Goal: Task Accomplishment & Management: Manage account settings

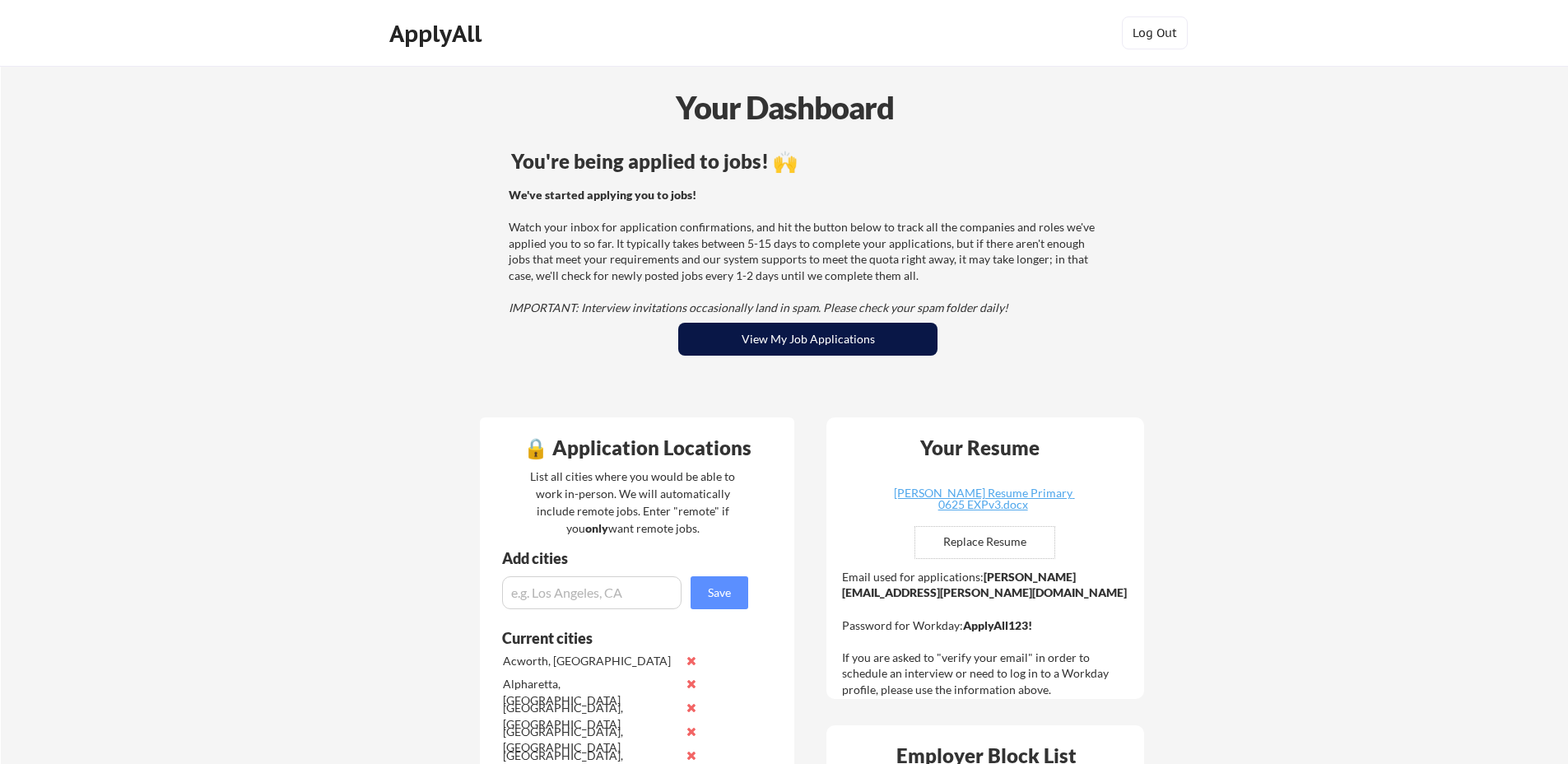
click at [827, 342] on button "View My Job Applications" at bounding box center [807, 339] width 259 height 33
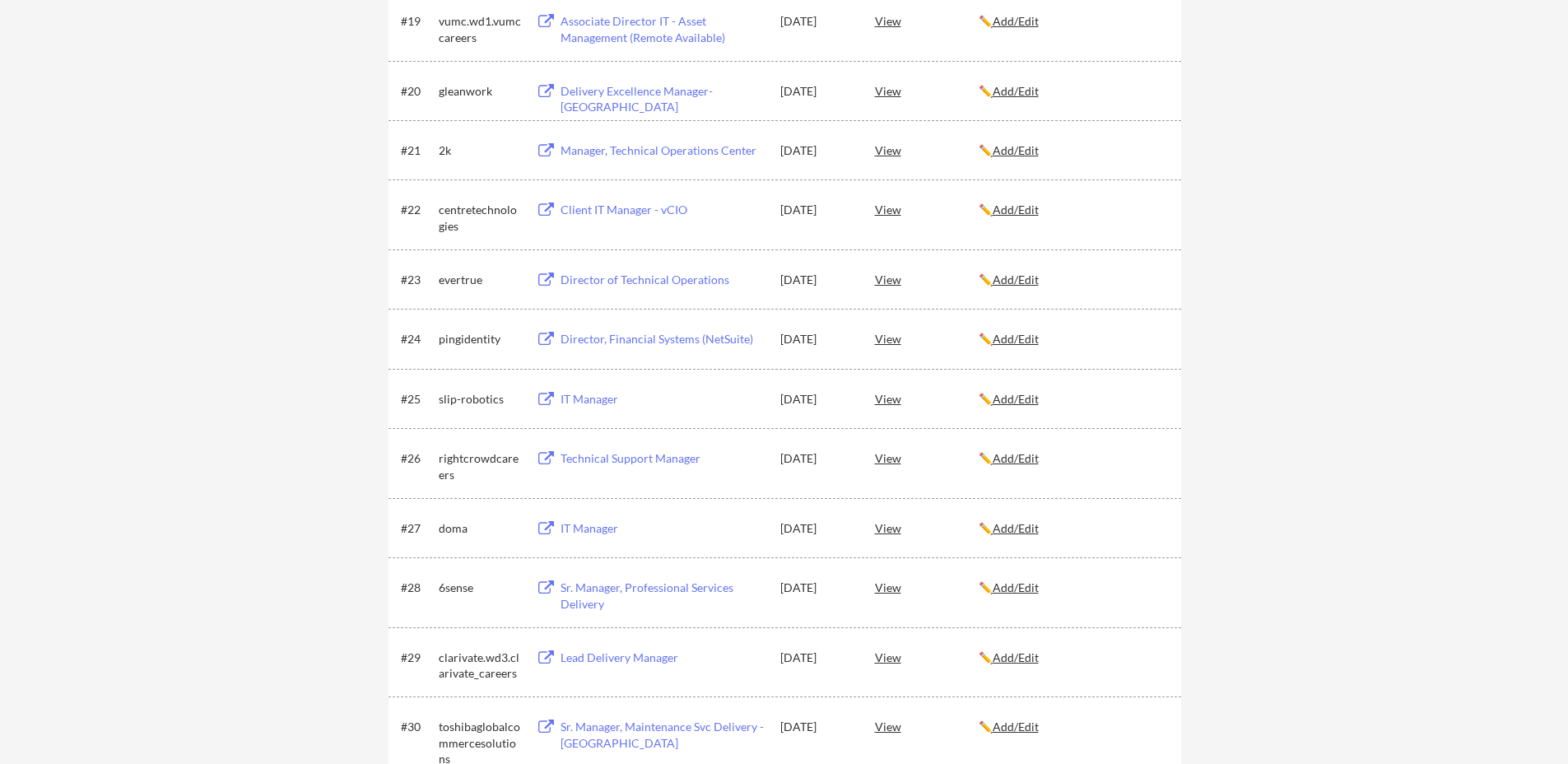
scroll to position [1443, 0]
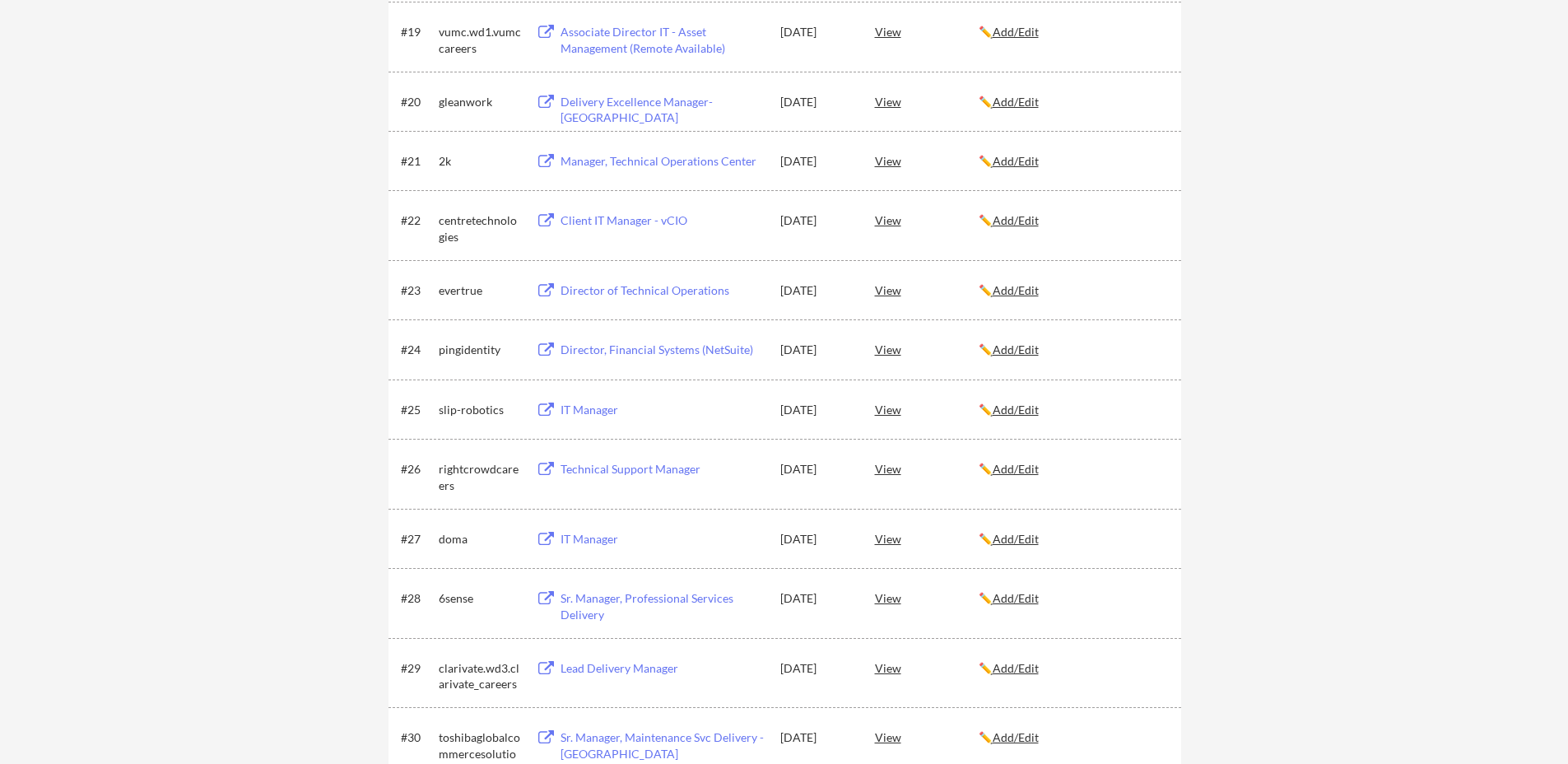
click at [474, 474] on div "rightcrowdcareers" at bounding box center [479, 477] width 82 height 32
click at [1013, 468] on u "Add/Edit" at bounding box center [1016, 469] width 46 height 14
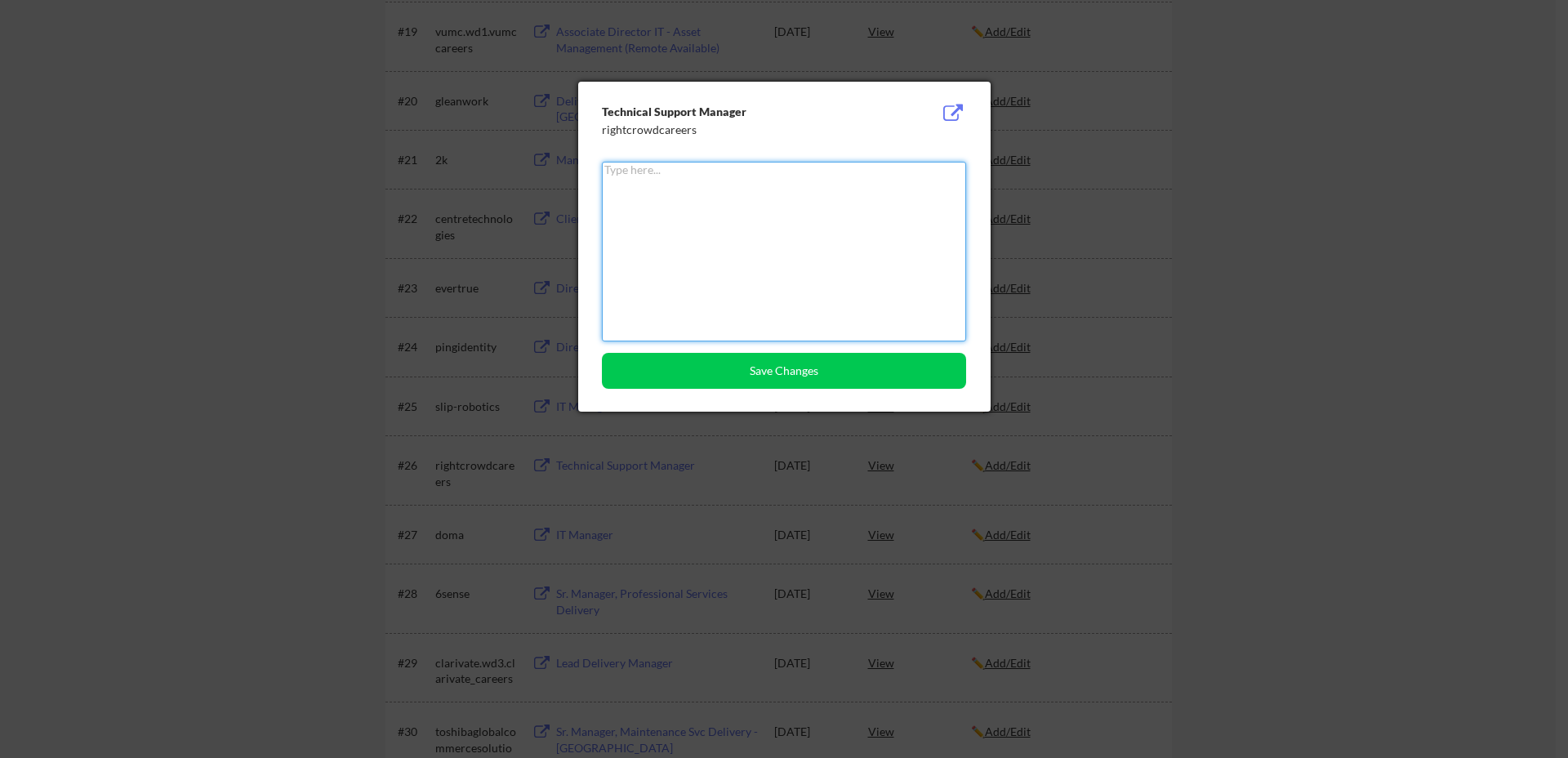
click at [1154, 374] on div at bounding box center [784, 379] width 1568 height 758
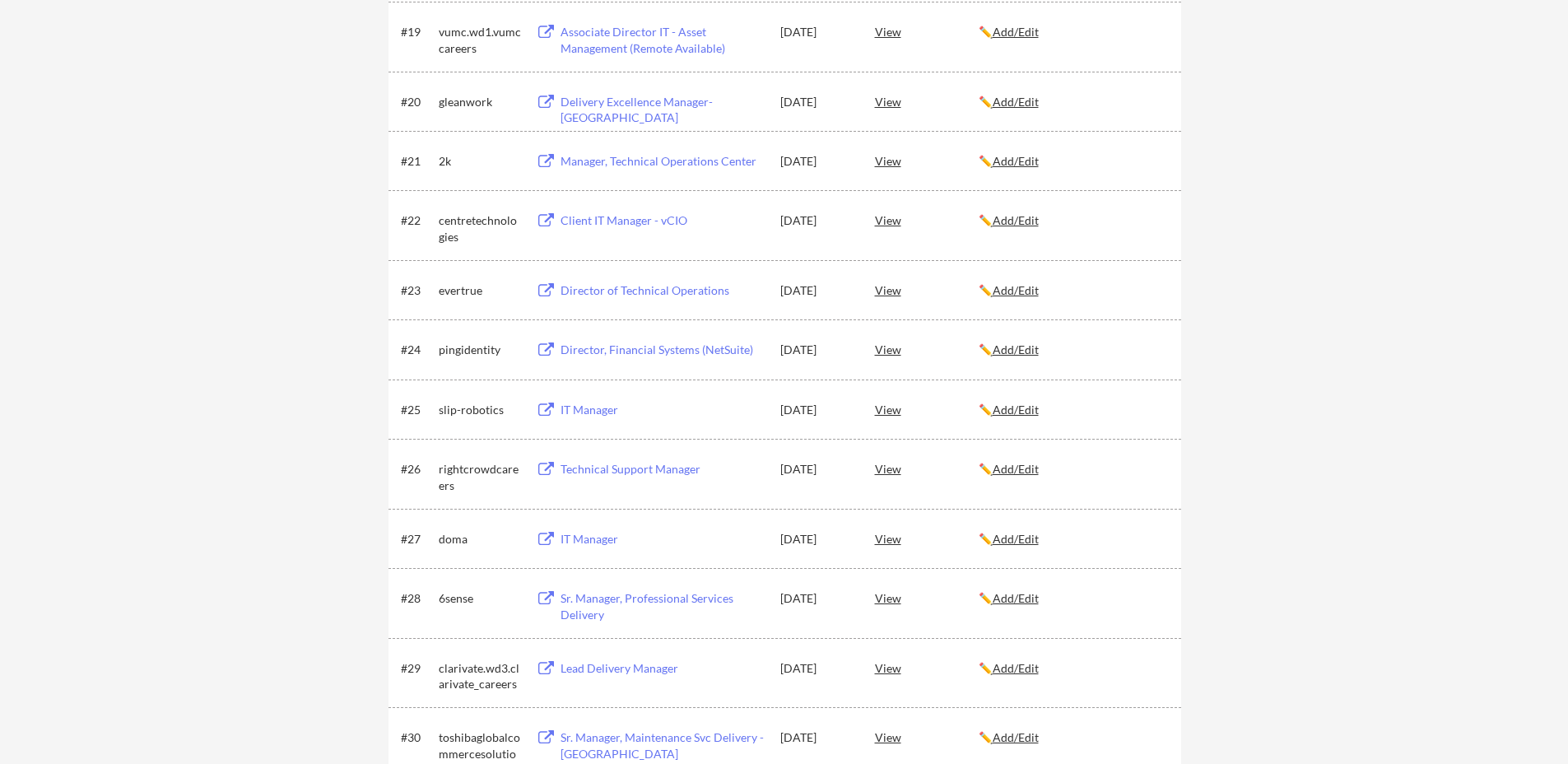
click at [582, 472] on div "Technical Support Manager" at bounding box center [662, 469] width 204 height 17
click at [481, 470] on div "rightcrowdcareers" at bounding box center [479, 477] width 82 height 32
click at [894, 470] on div "View" at bounding box center [926, 469] width 103 height 30
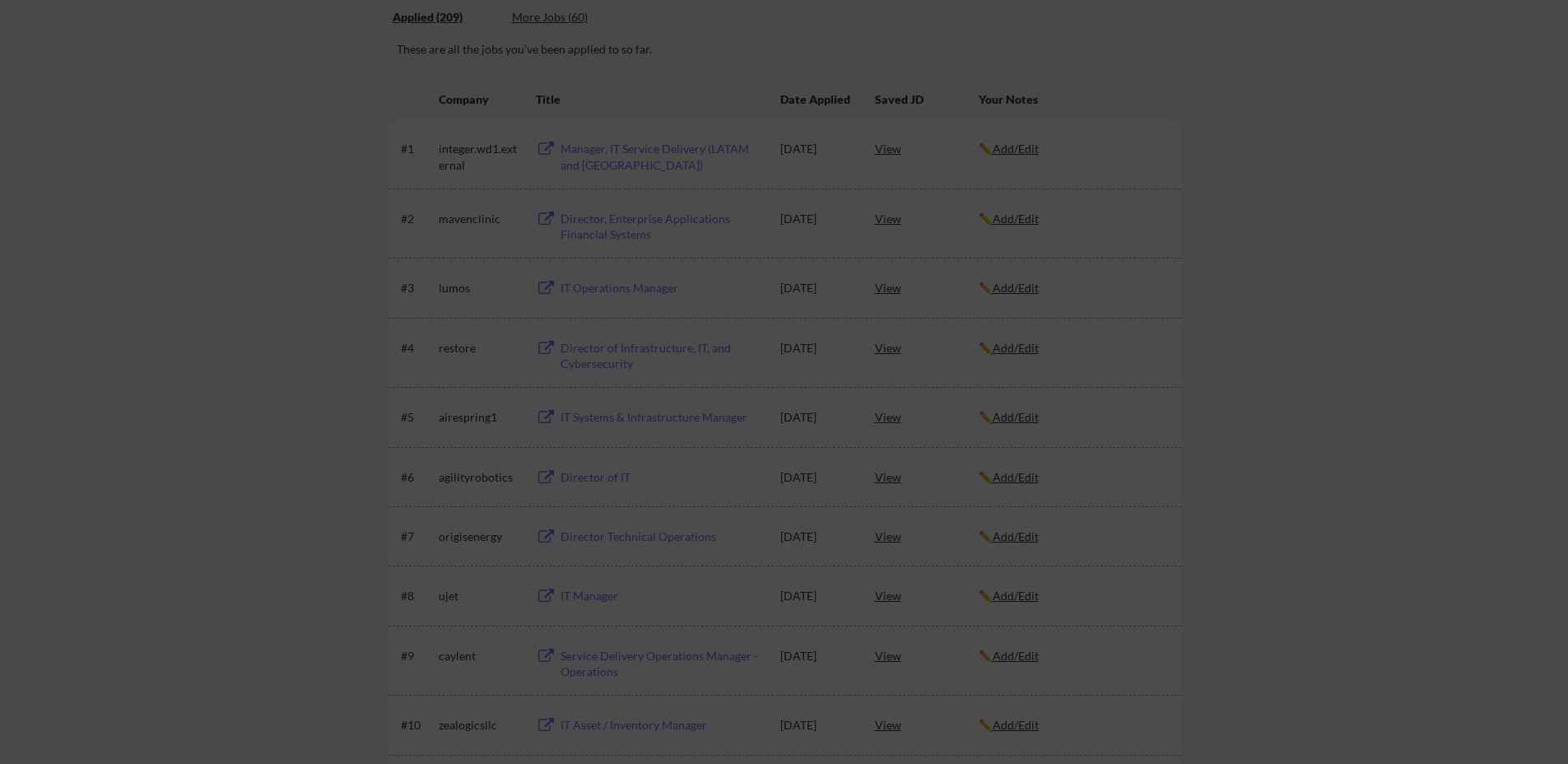
scroll to position [473, 0]
click at [1277, 385] on div at bounding box center [784, 382] width 1568 height 764
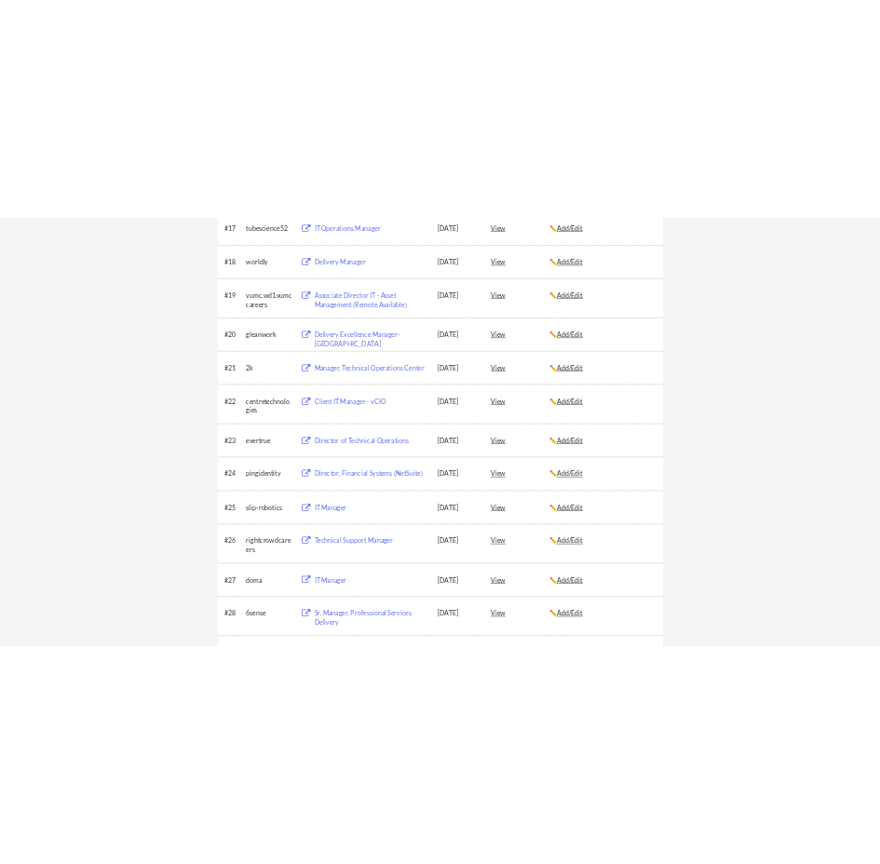
scroll to position [1523, 0]
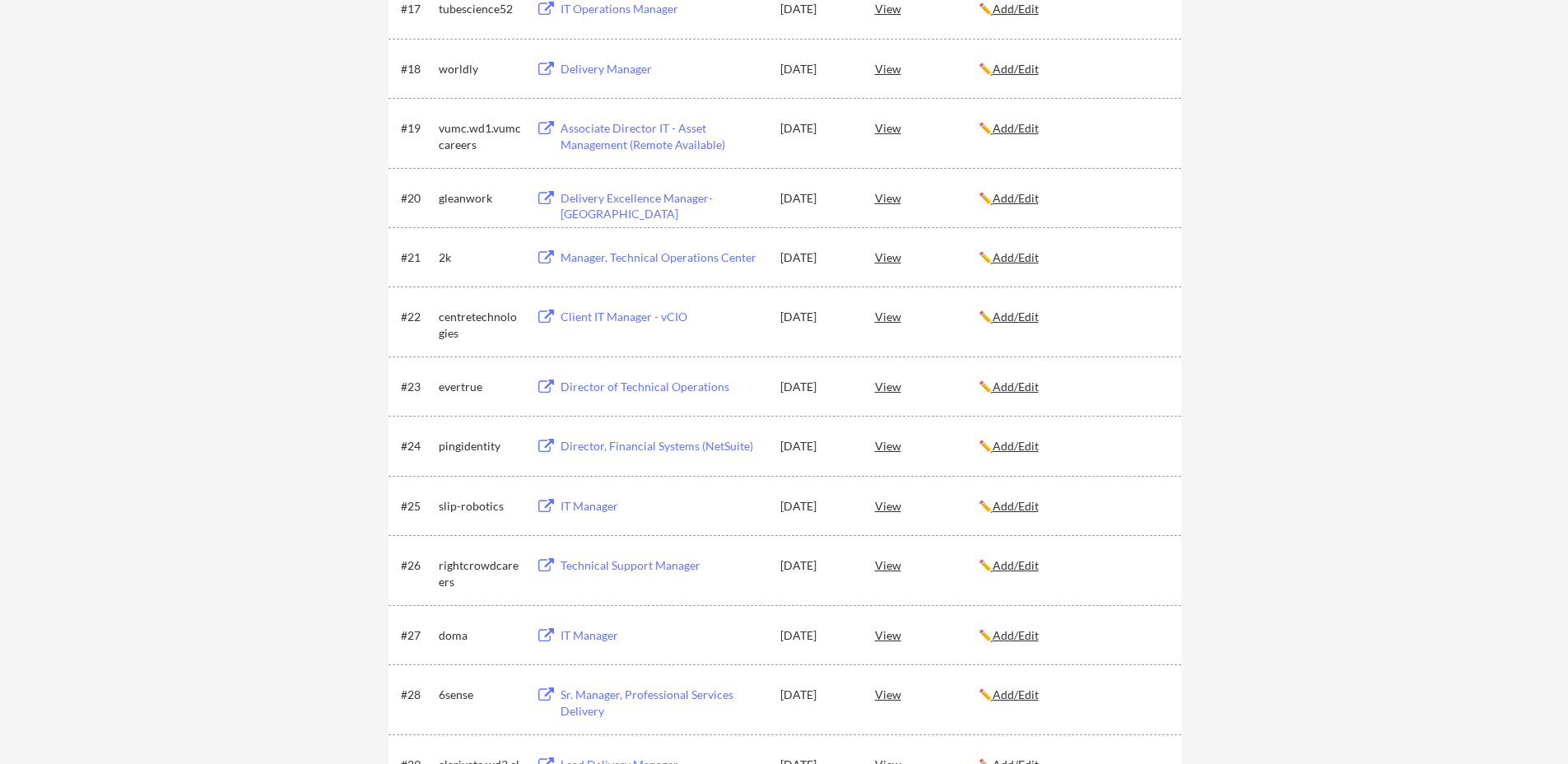
click at [455, 448] on div "pingidentity" at bounding box center [479, 446] width 82 height 17
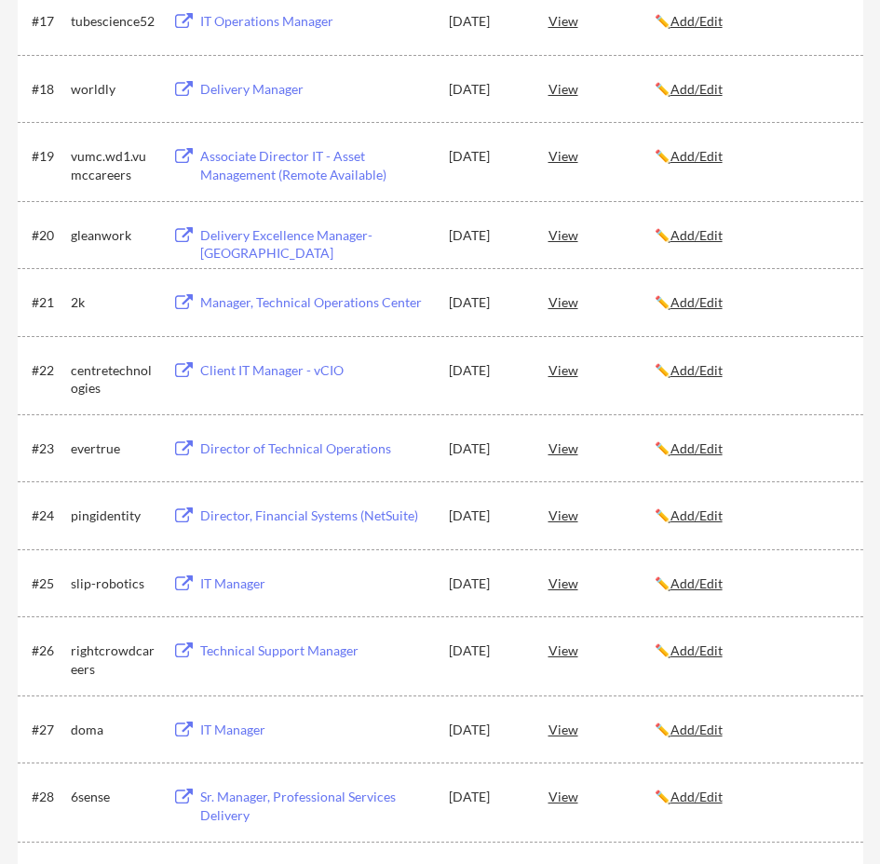
click at [237, 583] on div "IT Manager" at bounding box center [315, 584] width 231 height 19
click at [557, 728] on div "View" at bounding box center [601, 729] width 106 height 34
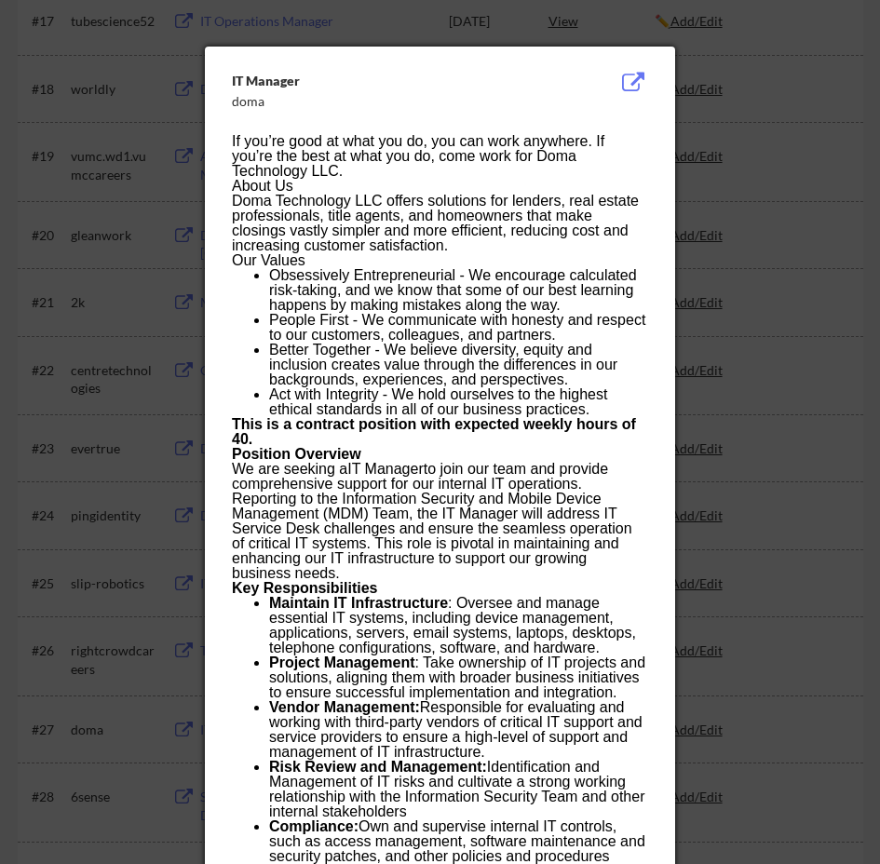
click at [83, 581] on div at bounding box center [440, 432] width 880 height 864
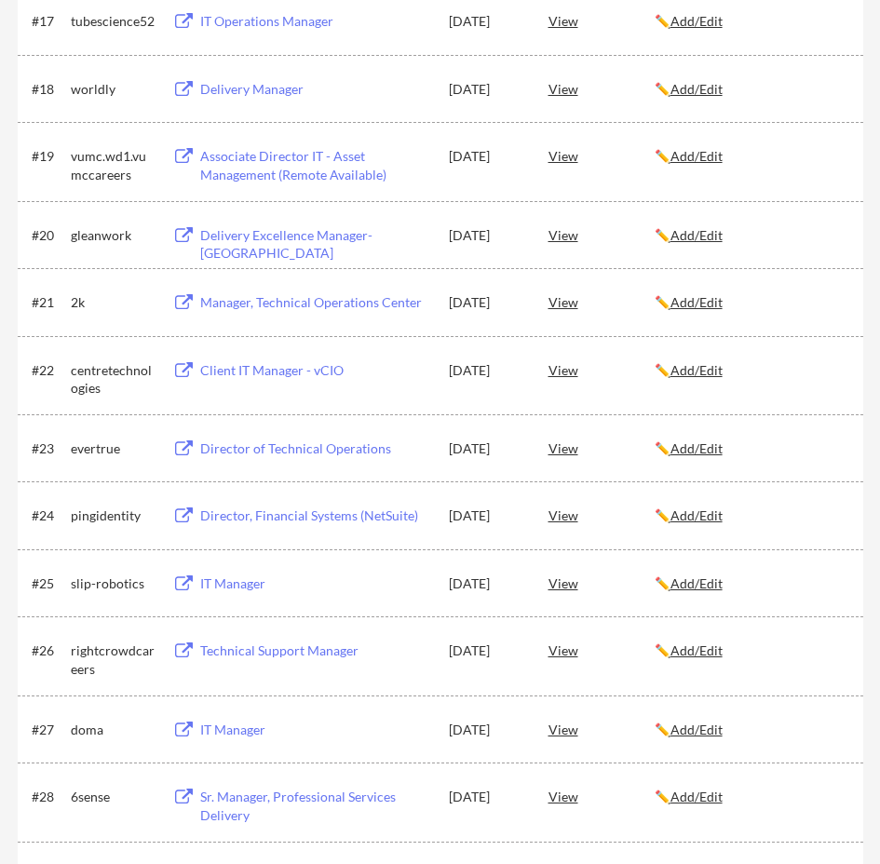
click at [94, 377] on div "centretechnologies" at bounding box center [113, 379] width 85 height 36
click at [249, 372] on div "Client IT Manager - vCIO" at bounding box center [315, 370] width 231 height 19
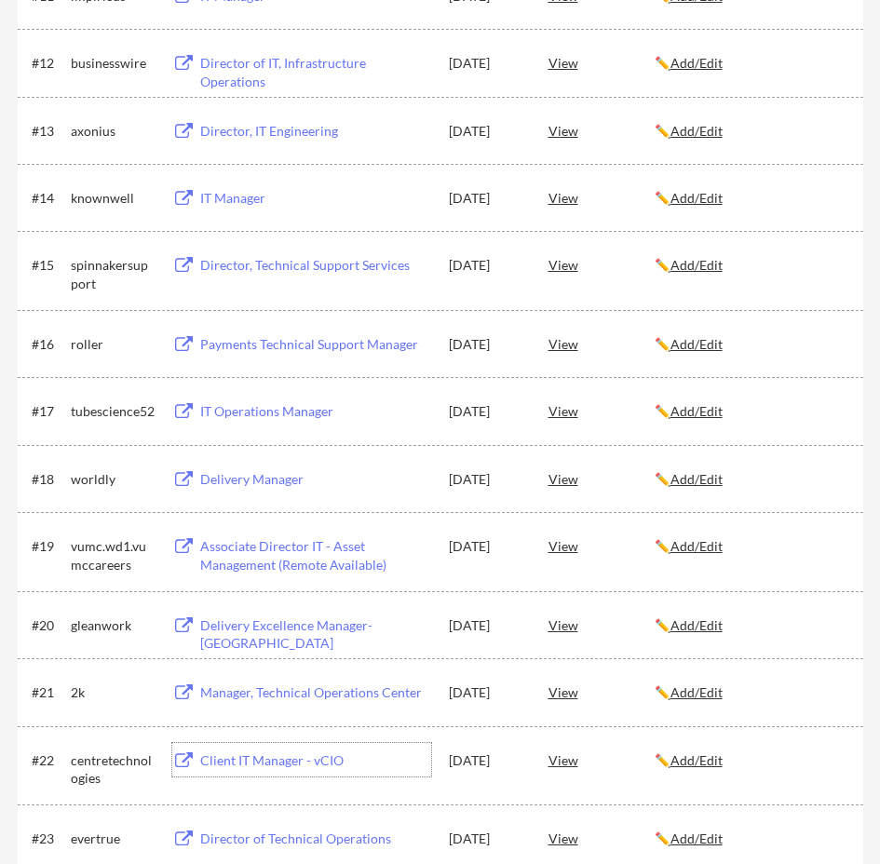
scroll to position [1120, 0]
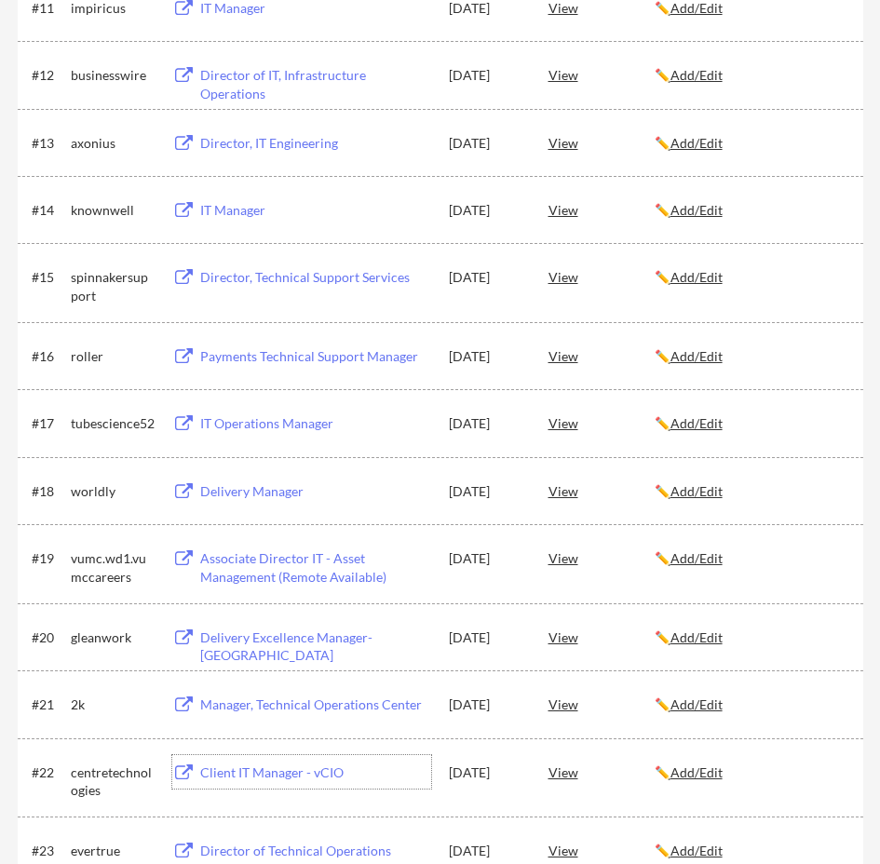
click at [102, 426] on div "tubescience52" at bounding box center [113, 423] width 85 height 19
click at [561, 431] on div "View" at bounding box center [601, 423] width 106 height 34
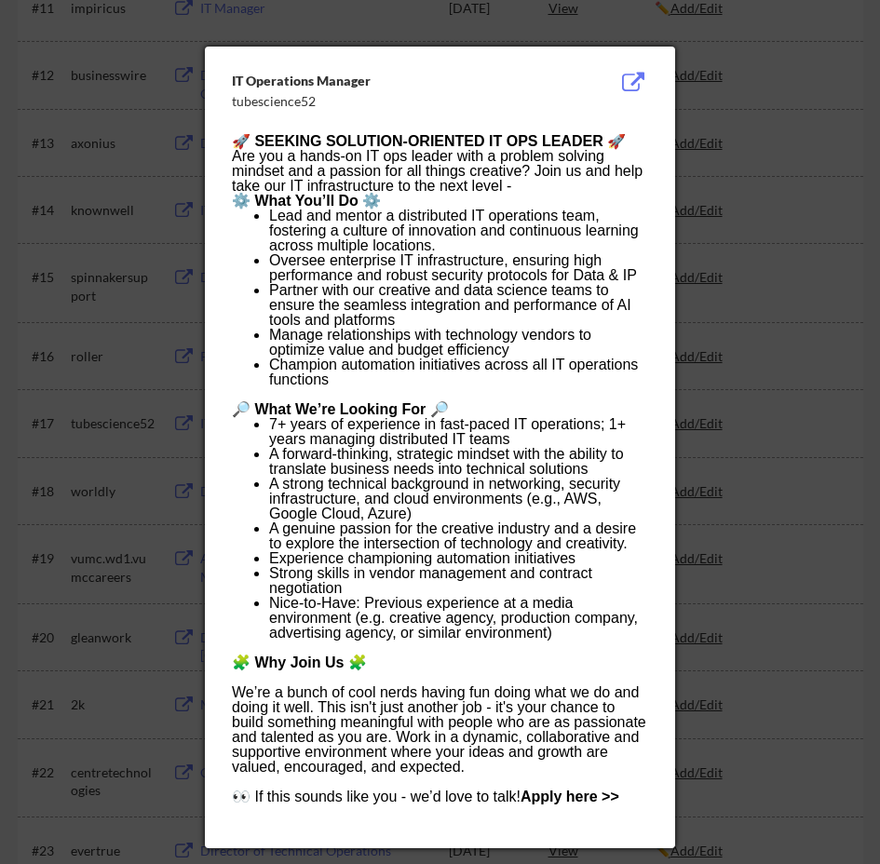
click at [772, 102] on div at bounding box center [440, 432] width 880 height 864
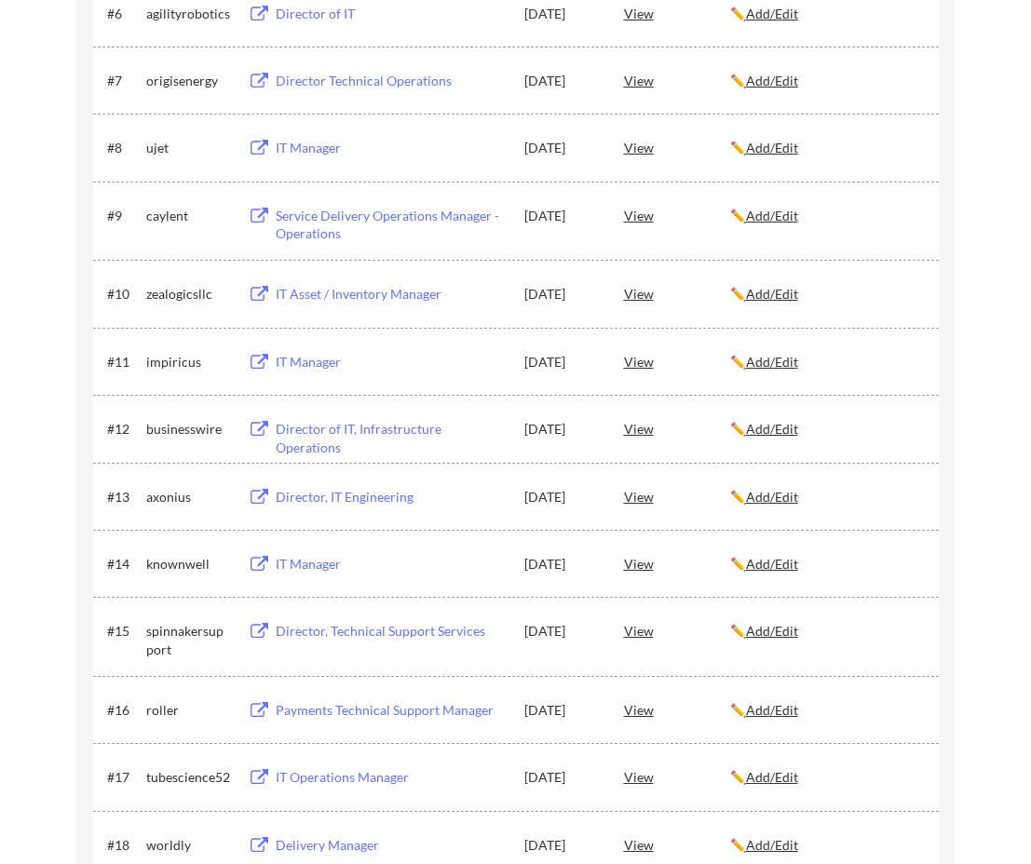
scroll to position [778, 0]
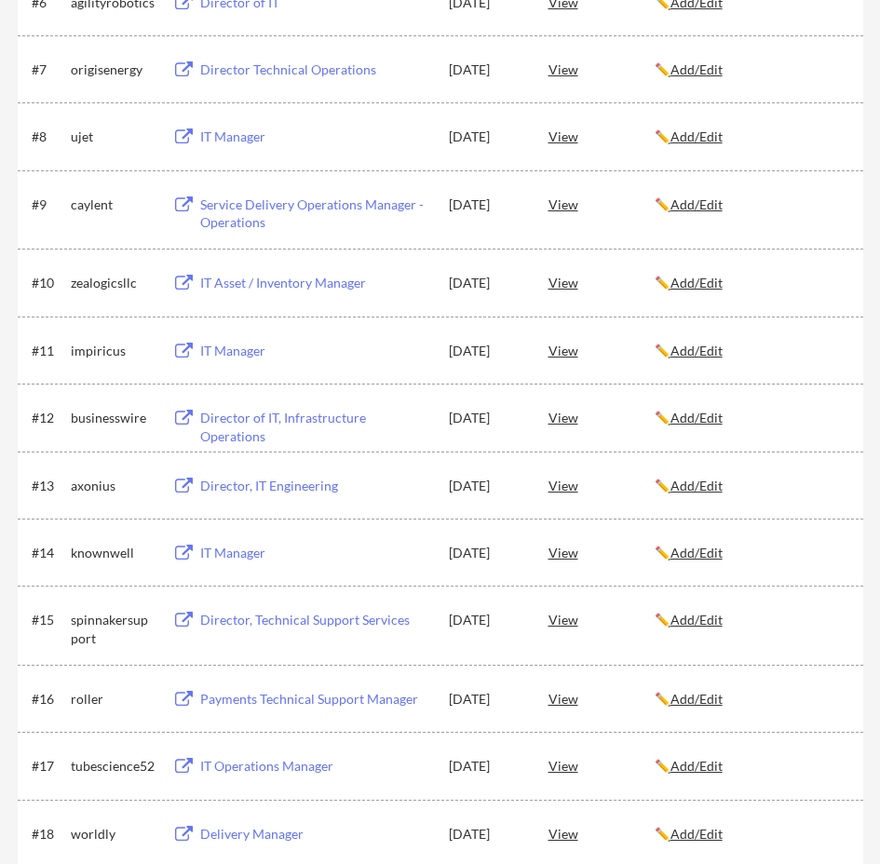
click at [341, 701] on div "Payments Technical Support Manager" at bounding box center [315, 699] width 231 height 19
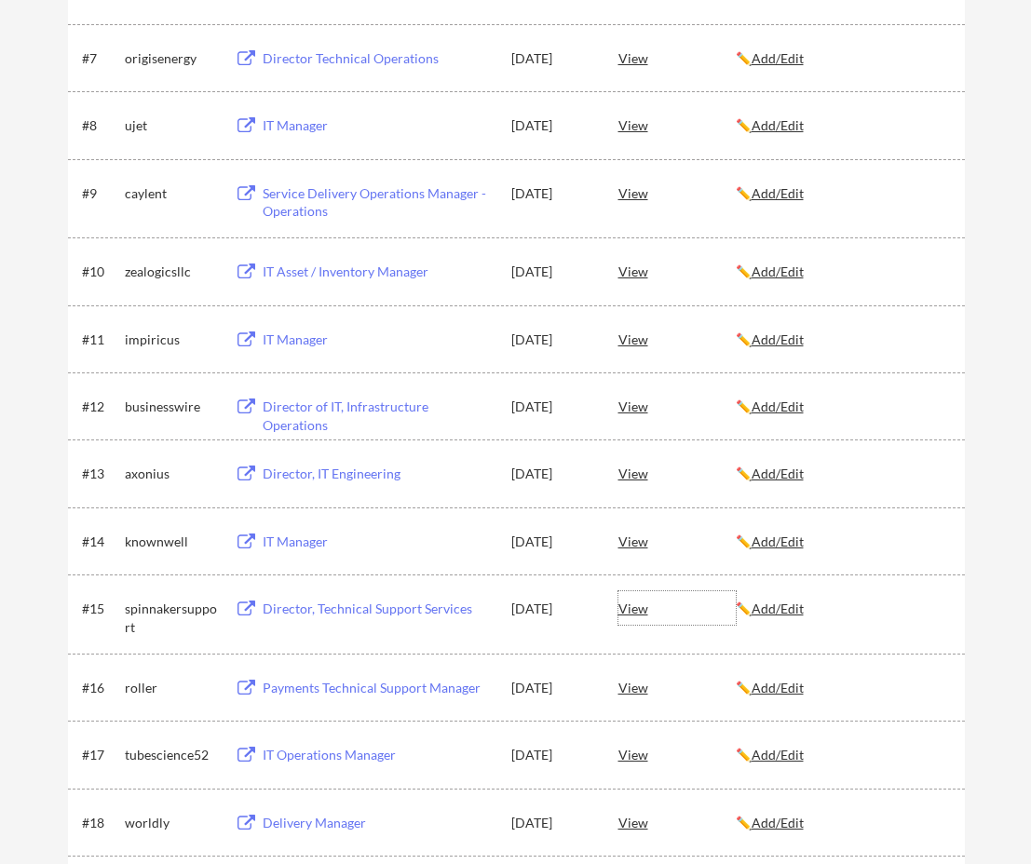
click at [627, 609] on div "View" at bounding box center [676, 608] width 117 height 34
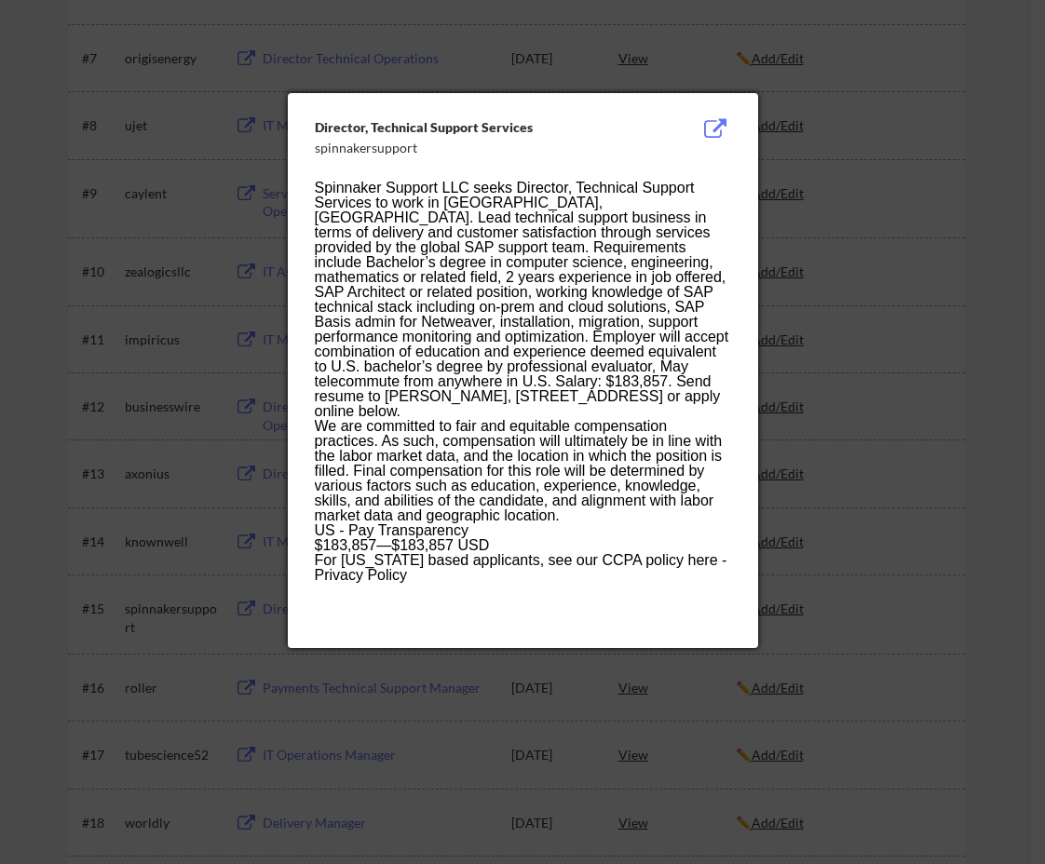
click at [907, 167] on div at bounding box center [522, 432] width 1045 height 864
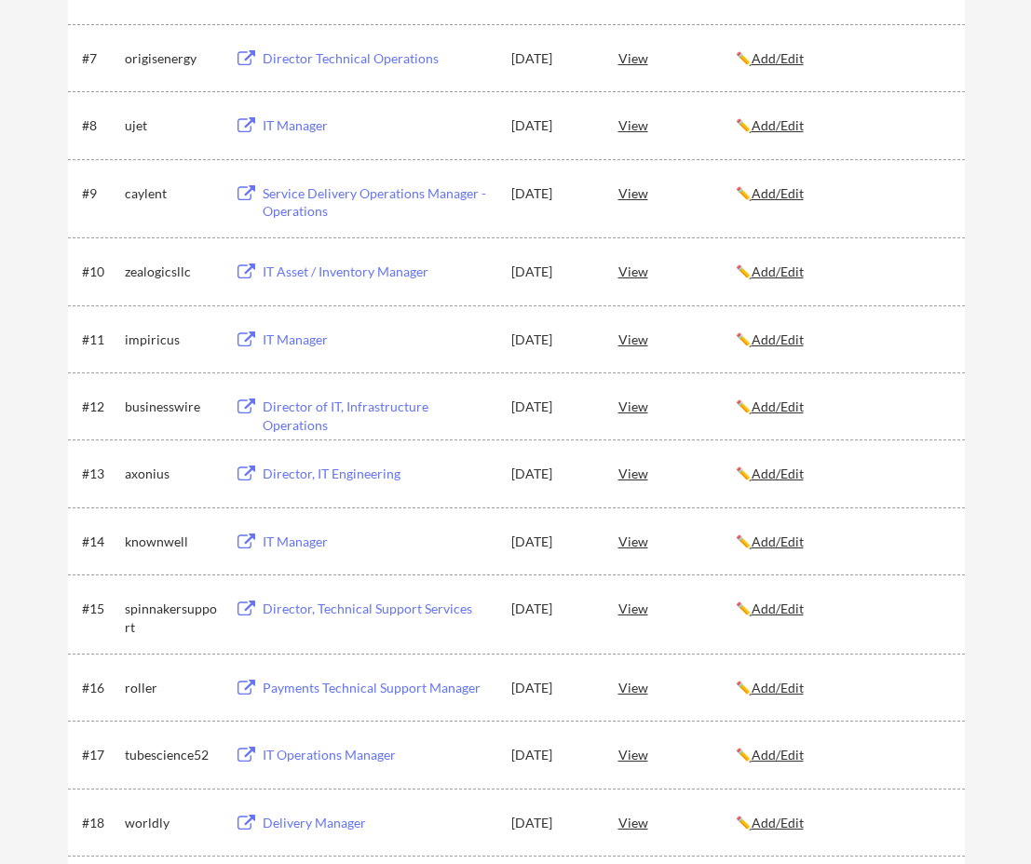
click at [386, 614] on div "Director, Technical Support Services" at bounding box center [378, 609] width 231 height 19
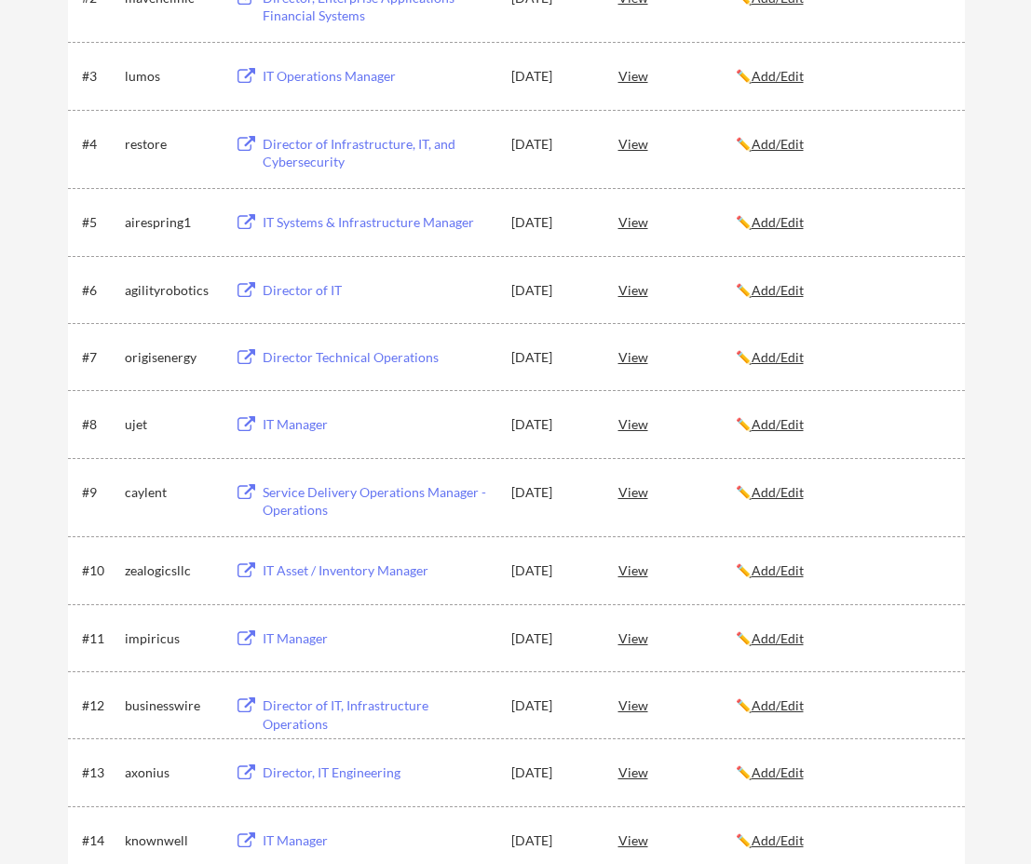
scroll to position [287, 0]
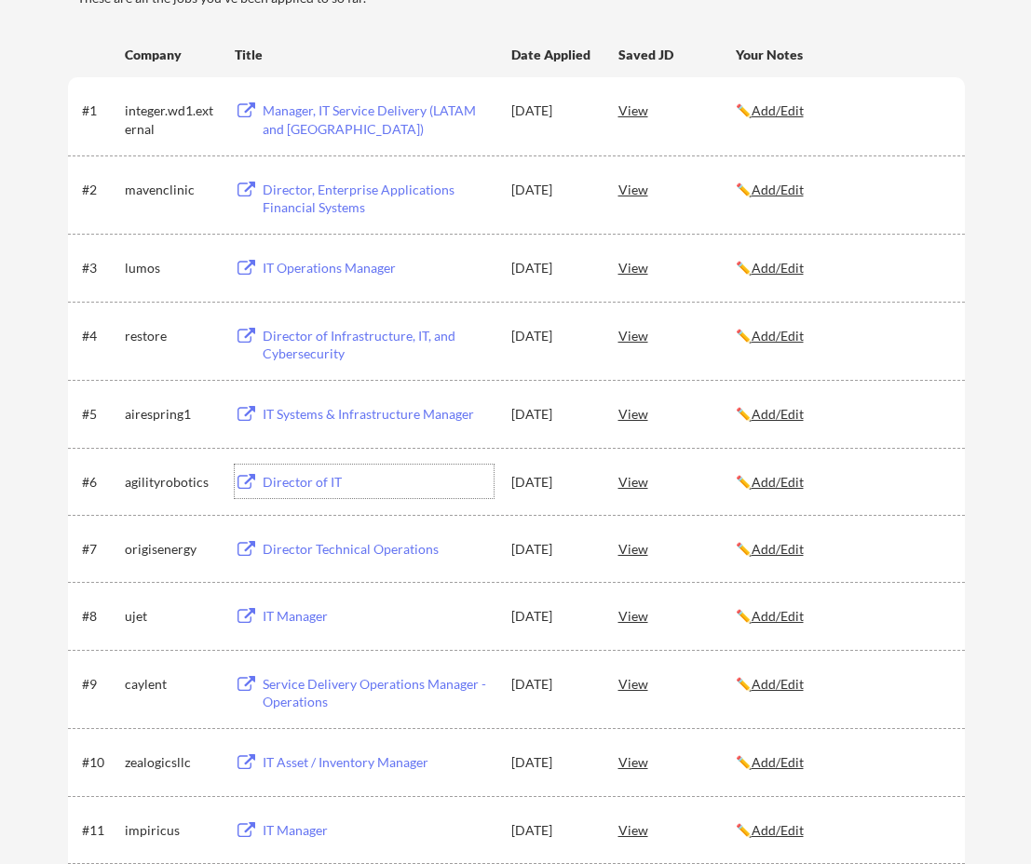
click at [305, 485] on div "Director of IT" at bounding box center [378, 482] width 231 height 19
click at [296, 336] on div "Director of Infrastructure, IT, and Cybersecurity" at bounding box center [378, 345] width 231 height 36
click at [319, 273] on div "IT Operations Manager" at bounding box center [378, 268] width 231 height 19
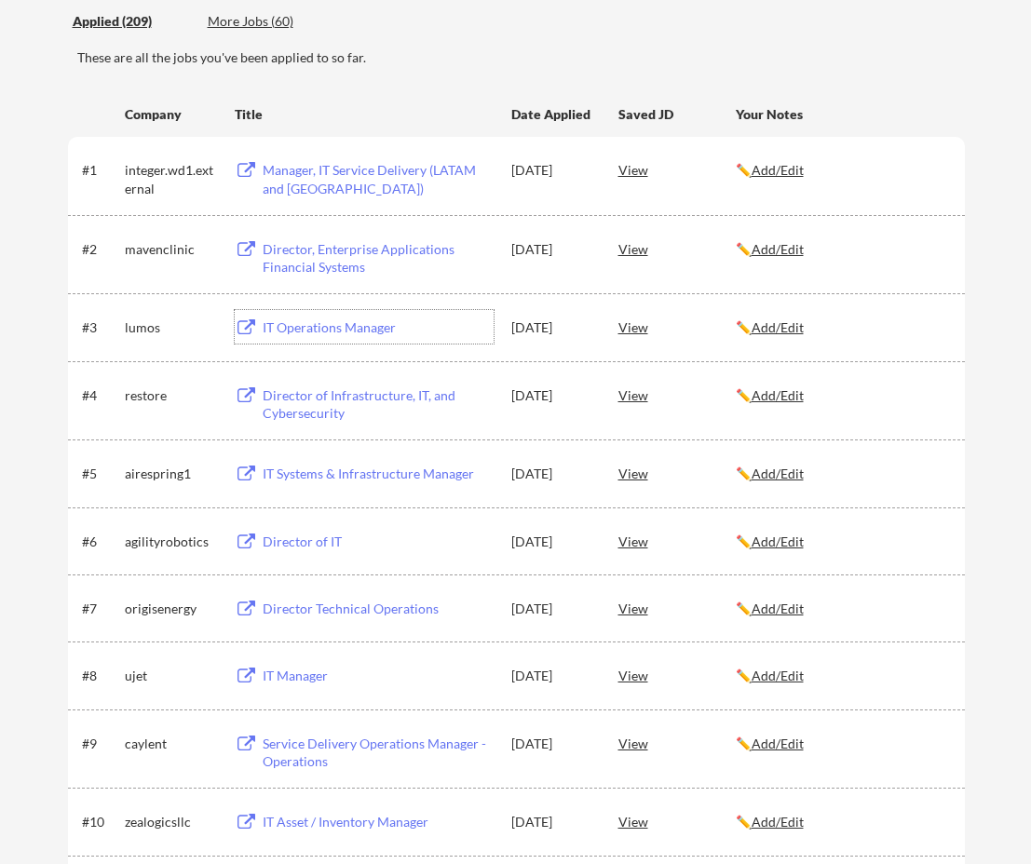
scroll to position [215, 0]
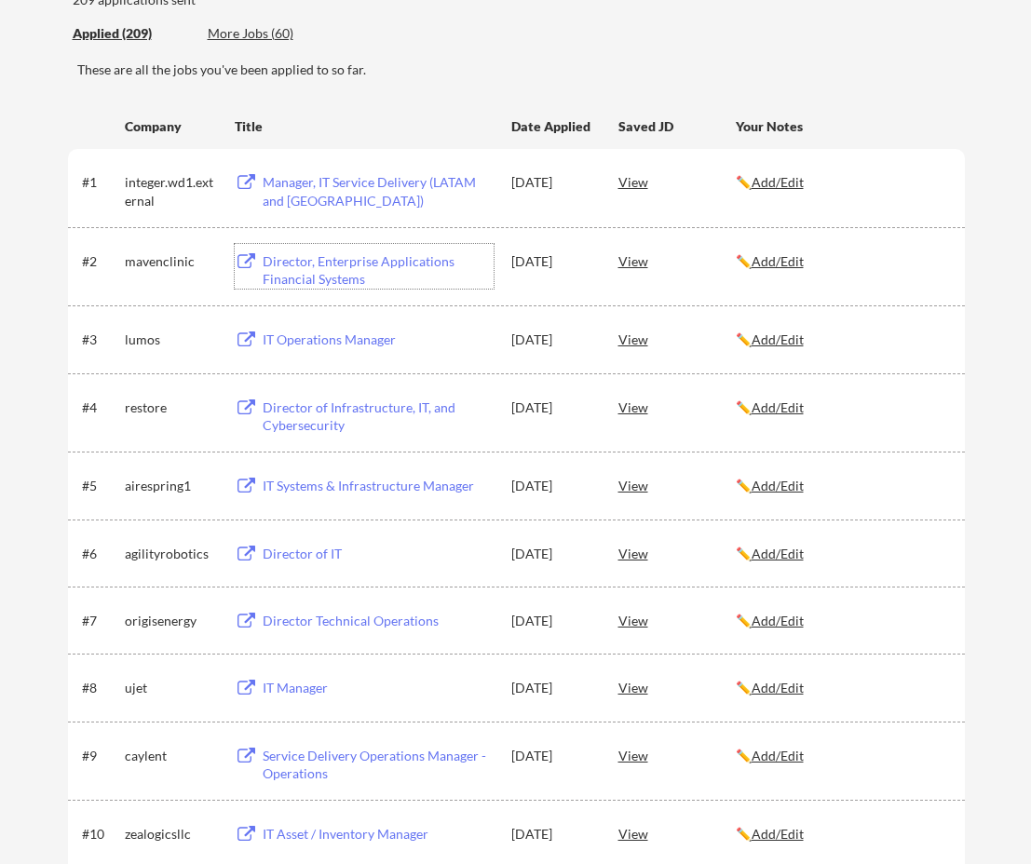
click at [405, 262] on div "Director, Enterprise Applications Financial Systems" at bounding box center [378, 270] width 231 height 36
